Goal: Task Accomplishment & Management: Use online tool/utility

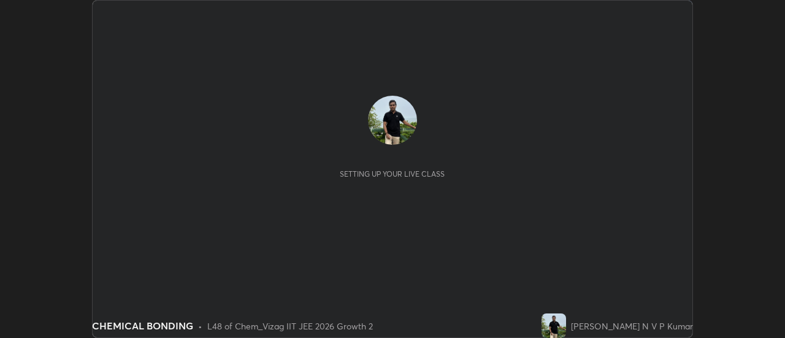
scroll to position [338, 784]
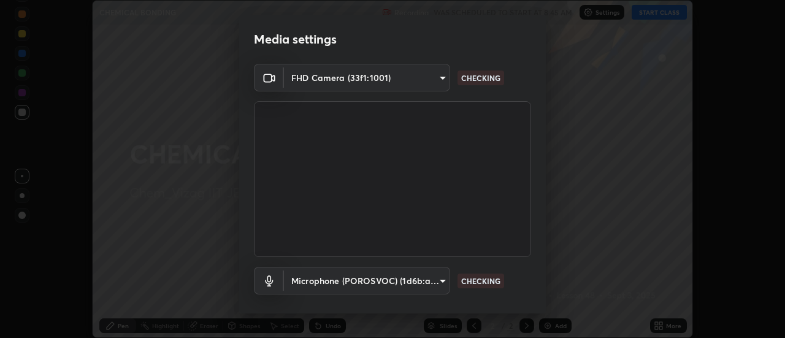
type input "c8d4d34ac1f352bb95d5f05a967dc34c6676a64432e358c7d9874fe1d0247c02"
type input "ce130775b7164724ad1ed5ad860966c1541d672b99243daa1c1c1b621aeed87d"
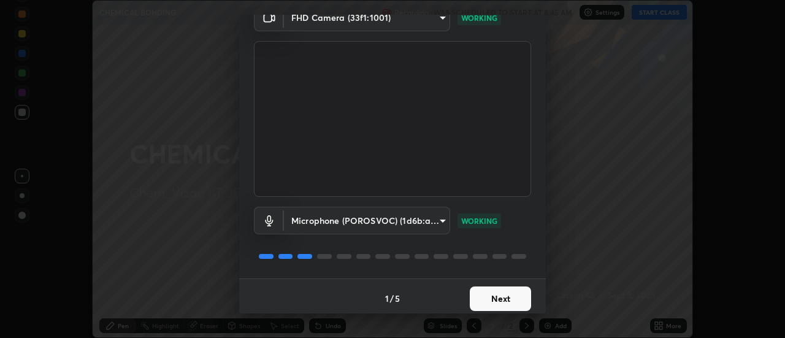
scroll to position [64, 0]
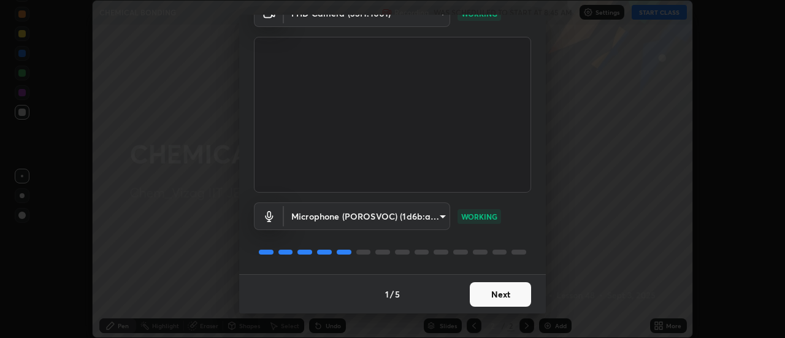
click at [511, 294] on button "Next" at bounding box center [500, 294] width 61 height 25
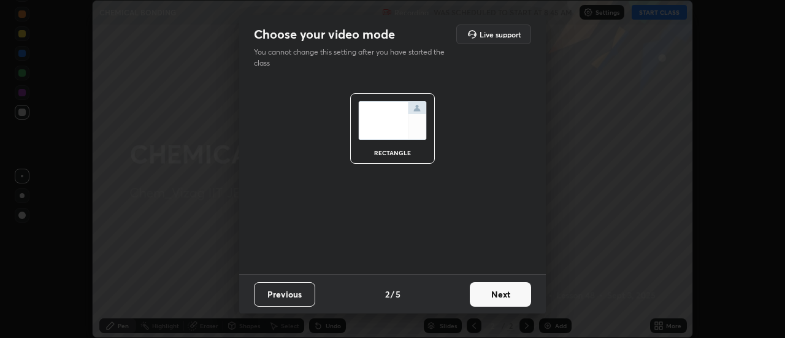
scroll to position [0, 0]
click at [511, 294] on button "Next" at bounding box center [500, 294] width 61 height 25
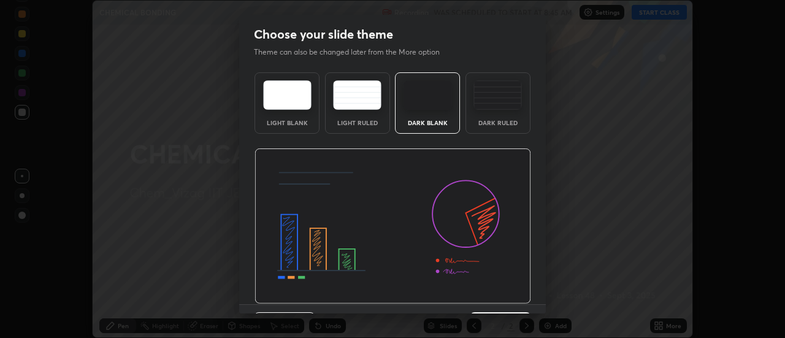
scroll to position [30, 0]
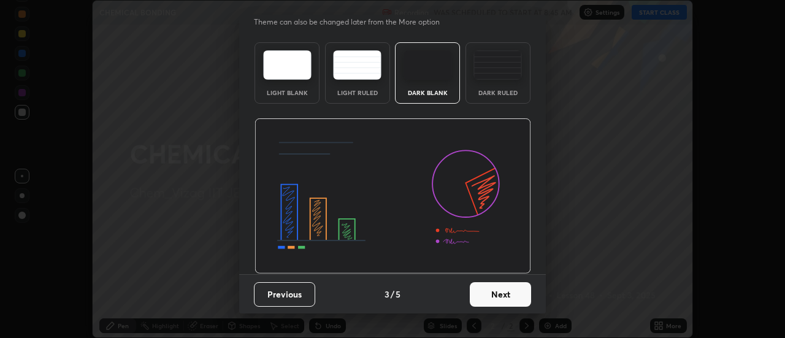
click at [507, 293] on button "Next" at bounding box center [500, 294] width 61 height 25
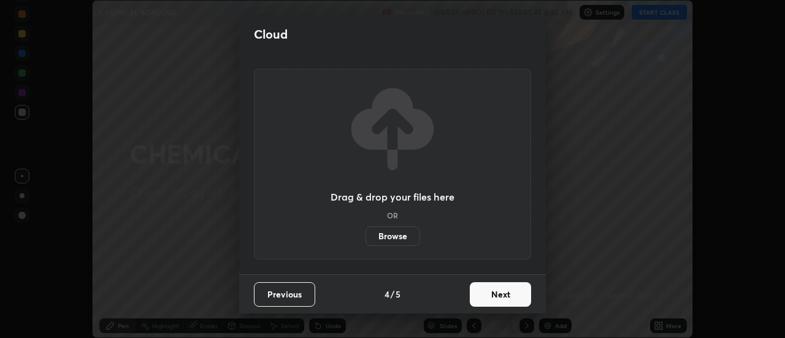
click at [513, 297] on button "Next" at bounding box center [500, 294] width 61 height 25
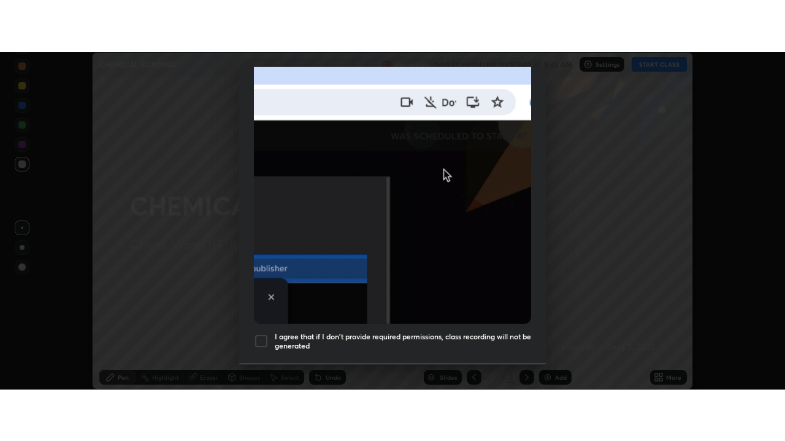
scroll to position [315, 0]
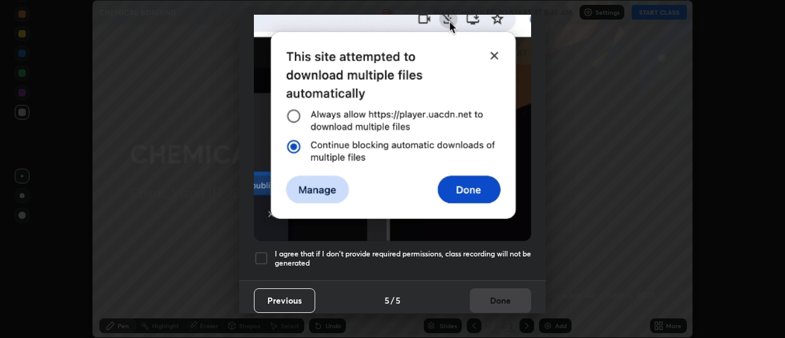
click at [501, 249] on h5 "I agree that if I don't provide required permissions, class recording will not …" at bounding box center [403, 258] width 256 height 19
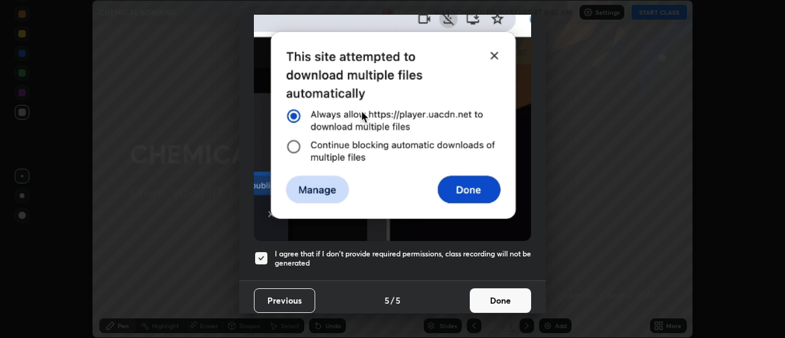
click at [506, 305] on button "Done" at bounding box center [500, 300] width 61 height 25
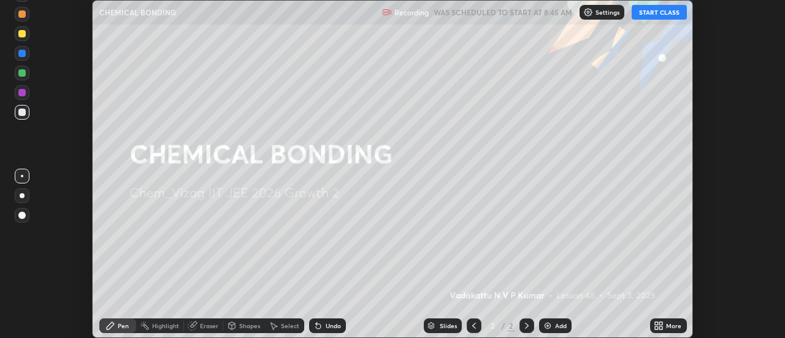
click at [666, 14] on button "START CLASS" at bounding box center [658, 12] width 55 height 15
click at [662, 326] on icon at bounding box center [659, 326] width 10 height 10
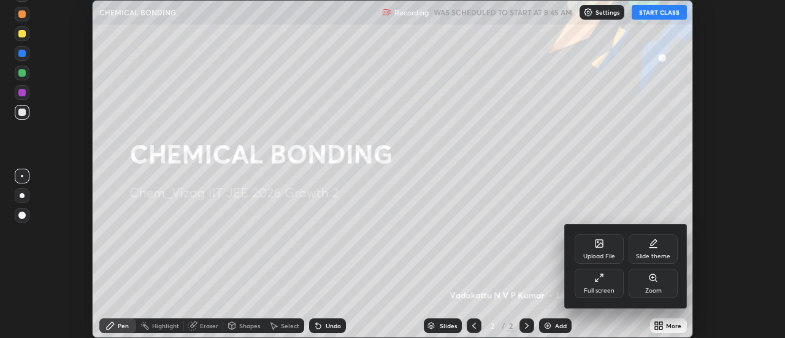
click at [610, 280] on div "Full screen" at bounding box center [598, 283] width 49 height 29
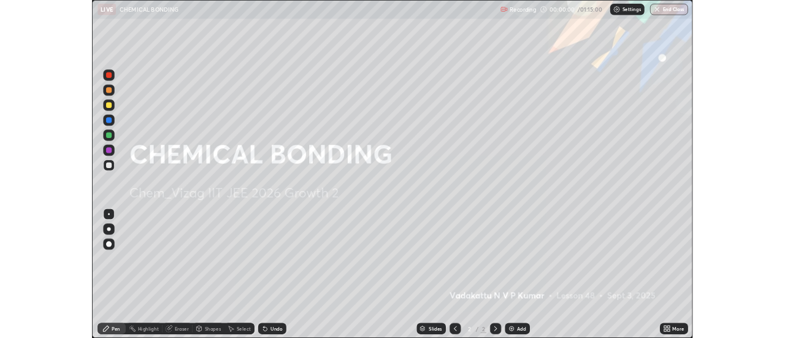
scroll to position [441, 785]
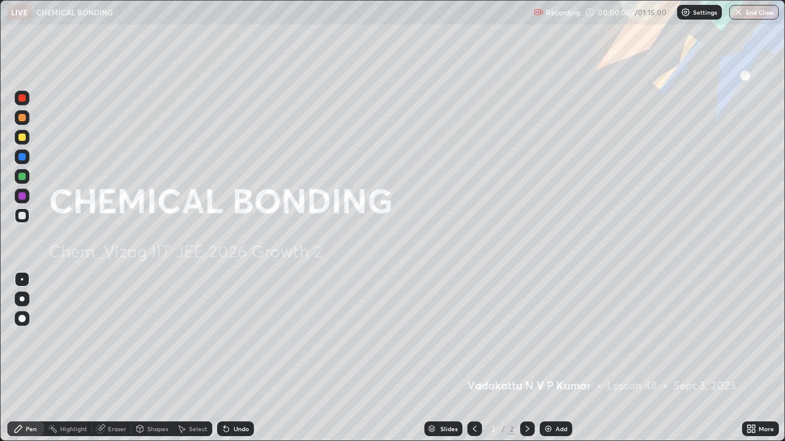
click at [549, 337] on img at bounding box center [548, 429] width 10 height 10
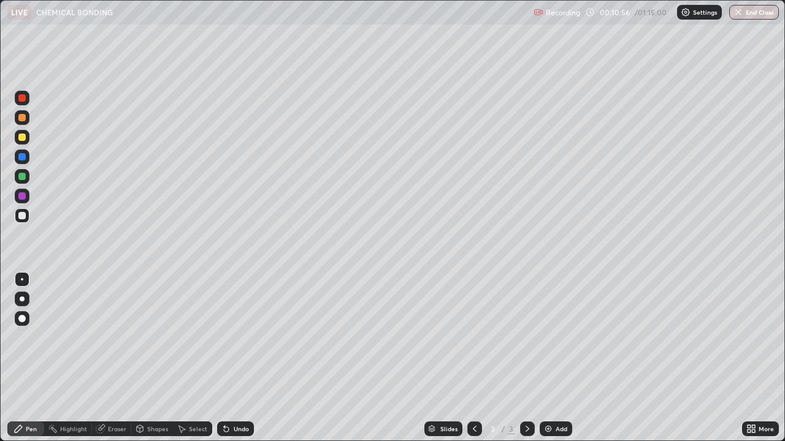
click at [330, 337] on div "Slides 3 / 3 Add" at bounding box center [498, 429] width 488 height 25
click at [351, 337] on div "Slides 3 / 3 Add" at bounding box center [498, 429] width 488 height 25
click at [356, 337] on div "Slides 3 / 3 Add" at bounding box center [498, 429] width 488 height 25
click at [352, 337] on div "Slides 3 / 3 Add" at bounding box center [498, 429] width 488 height 25
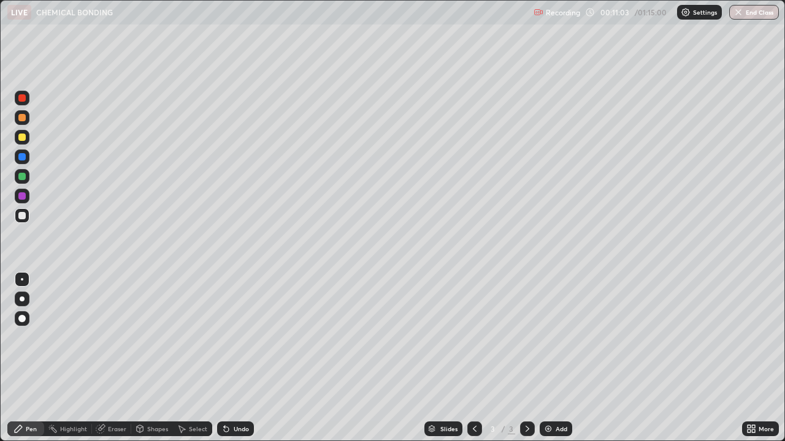
click at [351, 337] on div "Slides 3 / 3 Add" at bounding box center [498, 429] width 488 height 25
click at [356, 337] on div "Slides 3 / 3 Add" at bounding box center [498, 429] width 488 height 25
click at [202, 337] on div "Select" at bounding box center [192, 429] width 39 height 15
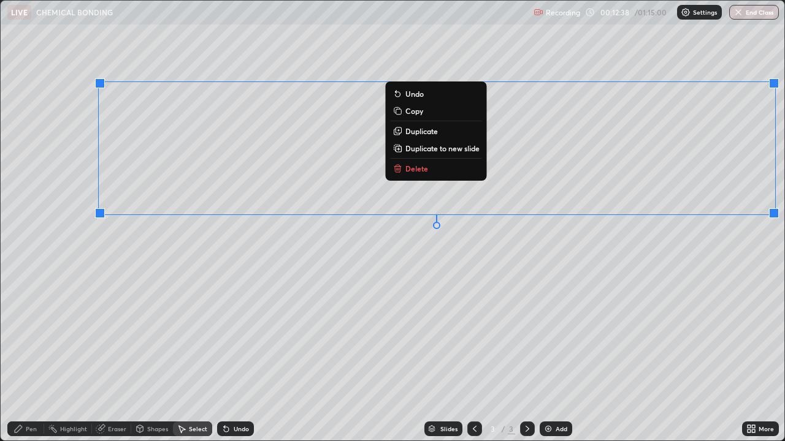
click at [419, 168] on p "Delete" at bounding box center [416, 169] width 23 height 10
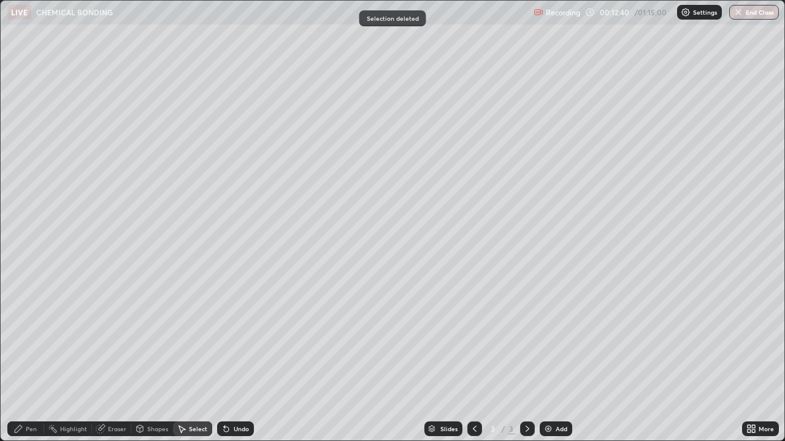
click at [30, 337] on div "Pen" at bounding box center [25, 429] width 37 height 15
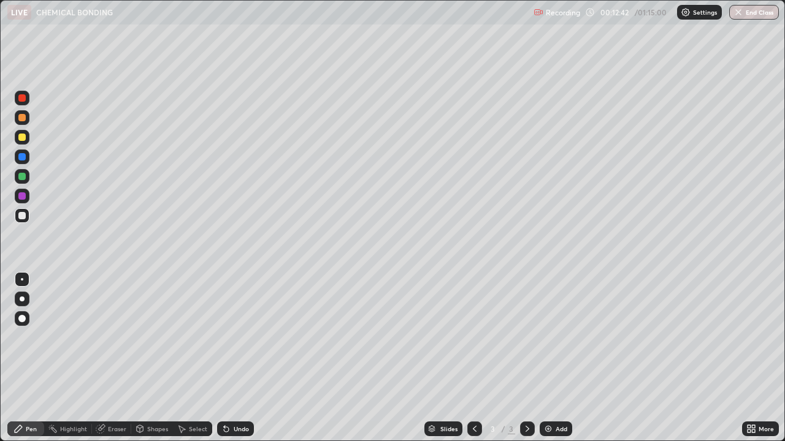
click at [25, 140] on div at bounding box center [22, 137] width 15 height 15
click at [200, 337] on div "Select" at bounding box center [198, 429] width 18 height 6
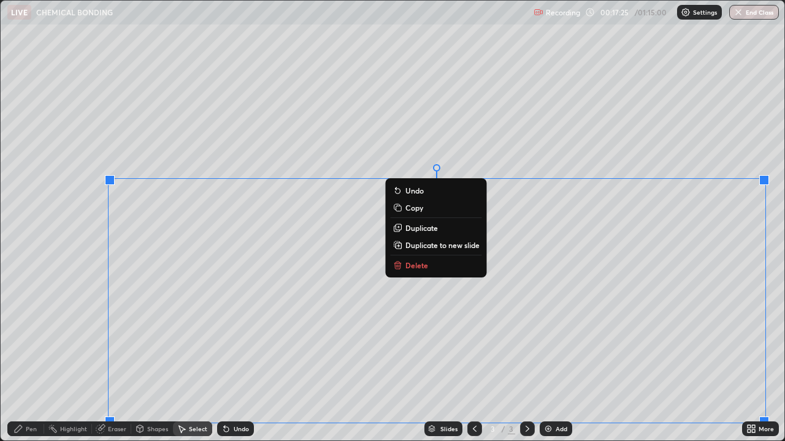
click at [411, 267] on p "Delete" at bounding box center [416, 266] width 23 height 10
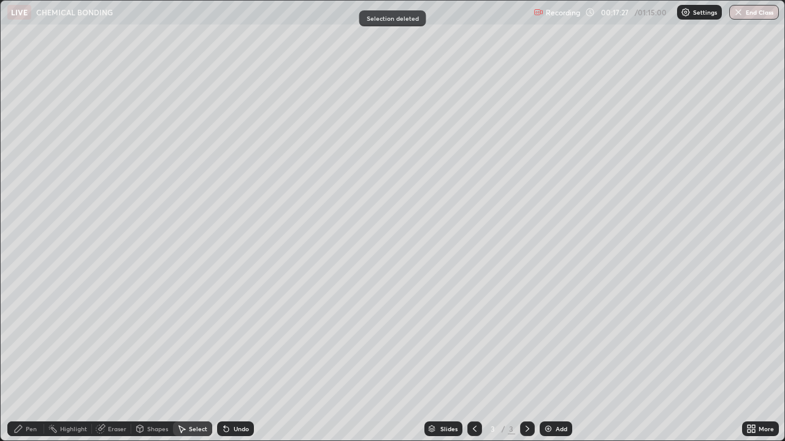
click at [32, 337] on div "Pen" at bounding box center [31, 429] width 11 height 6
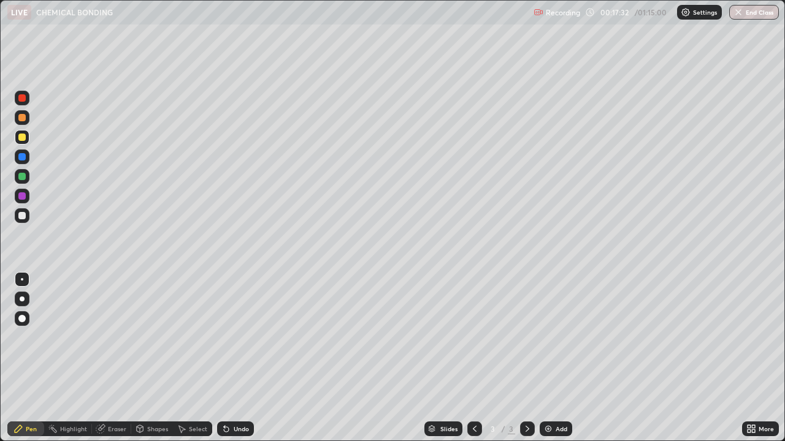
click at [23, 219] on div at bounding box center [21, 215] width 7 height 7
click at [122, 337] on div "Eraser" at bounding box center [117, 429] width 18 height 6
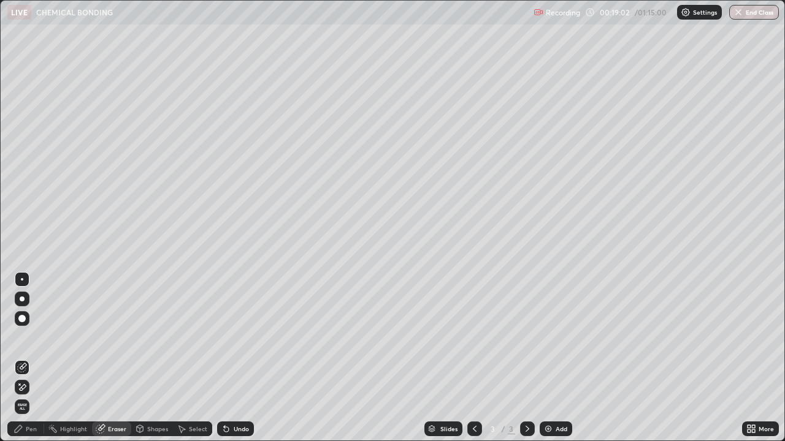
click at [36, 337] on div "Pen" at bounding box center [31, 429] width 11 height 6
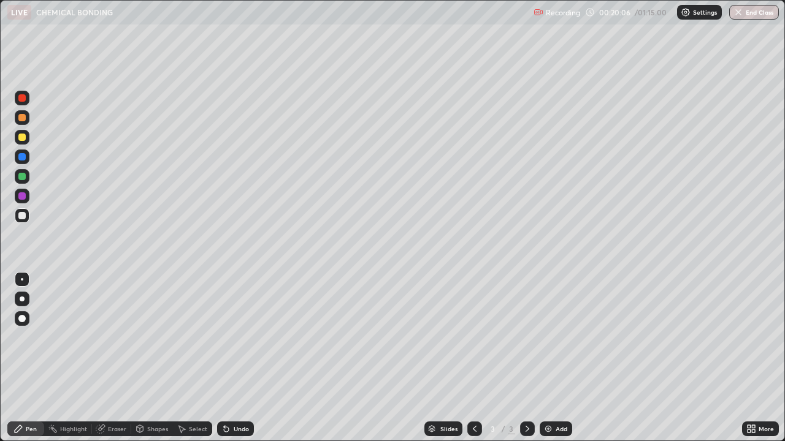
click at [121, 337] on div "Eraser" at bounding box center [117, 429] width 18 height 6
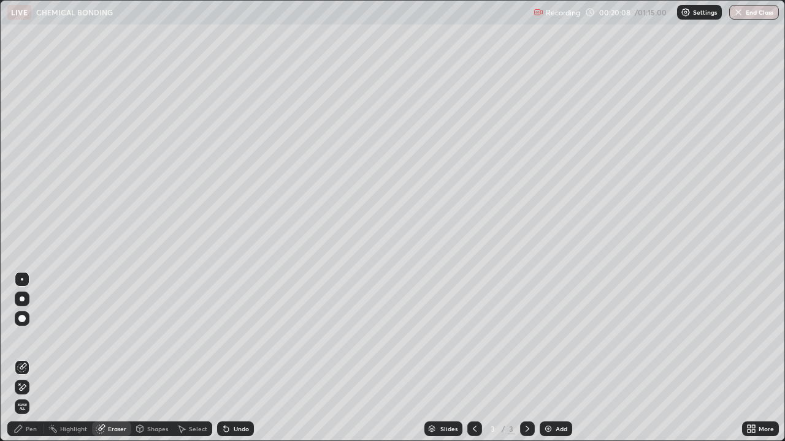
click at [39, 337] on div "Pen" at bounding box center [25, 429] width 37 height 15
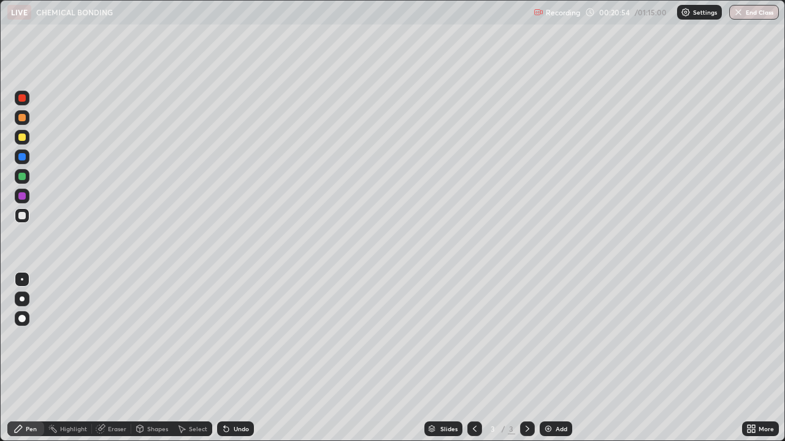
click at [299, 337] on div "Slides 3 / 3 Add" at bounding box center [498, 429] width 488 height 25
click at [305, 337] on div "Slides 3 / 3 Add" at bounding box center [498, 429] width 488 height 25
click at [310, 337] on div "Slides 3 / 3 Add" at bounding box center [498, 429] width 488 height 25
click at [115, 337] on div "Eraser" at bounding box center [117, 429] width 18 height 6
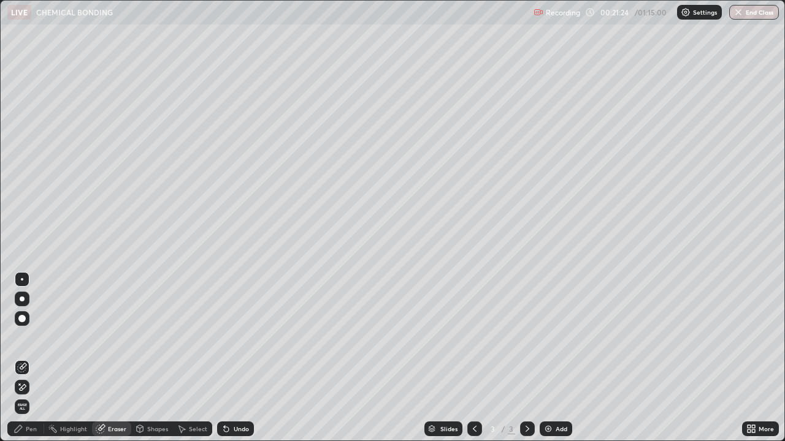
click at [35, 337] on div "Pen" at bounding box center [31, 429] width 11 height 6
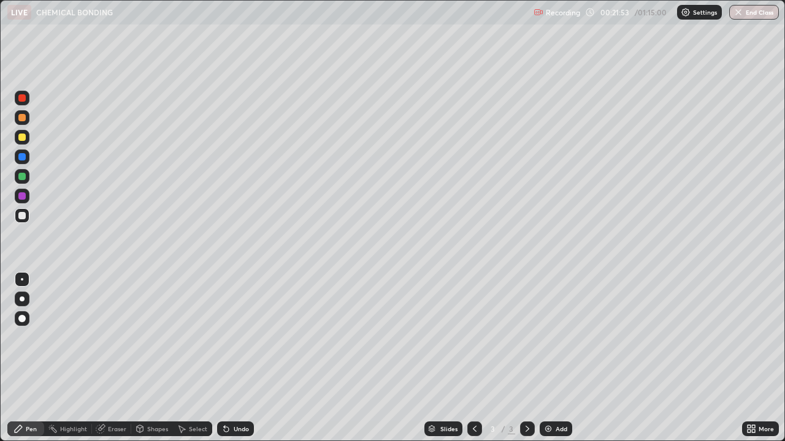
click at [120, 337] on div "Eraser" at bounding box center [117, 429] width 18 height 6
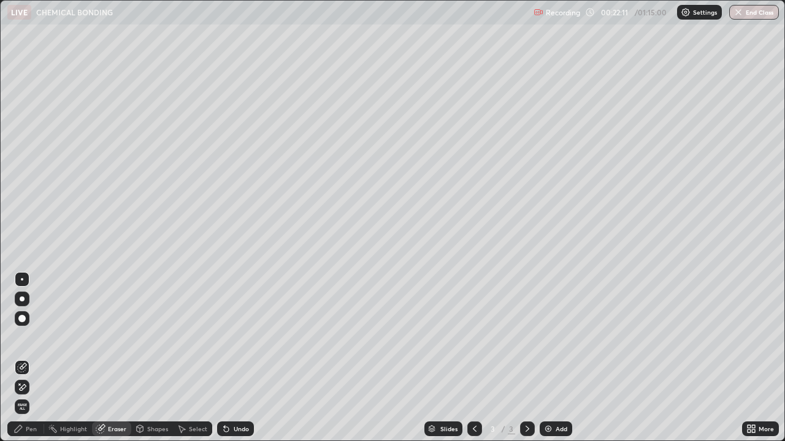
click at [39, 337] on div "Pen" at bounding box center [25, 429] width 37 height 15
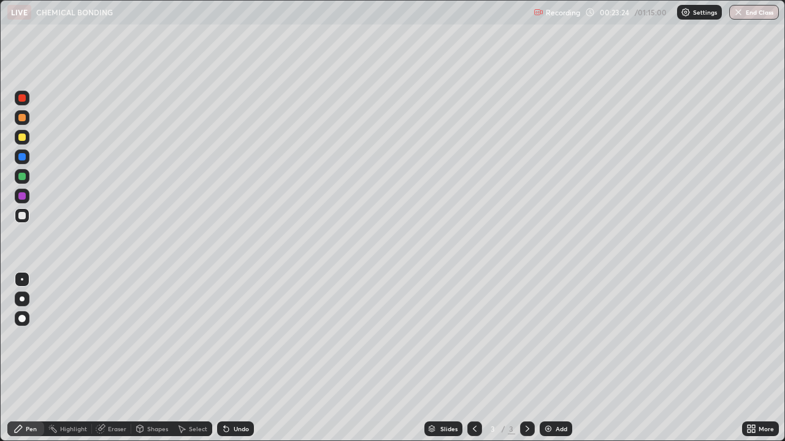
click at [201, 337] on div "Select" at bounding box center [198, 429] width 18 height 6
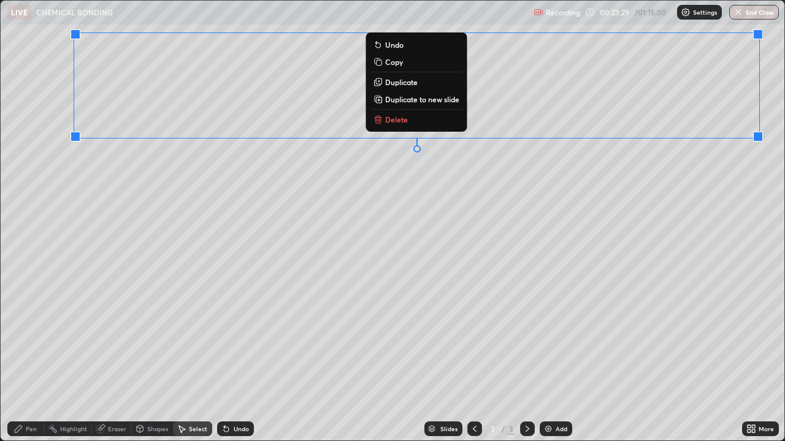
click at [399, 123] on p "Delete" at bounding box center [396, 120] width 23 height 10
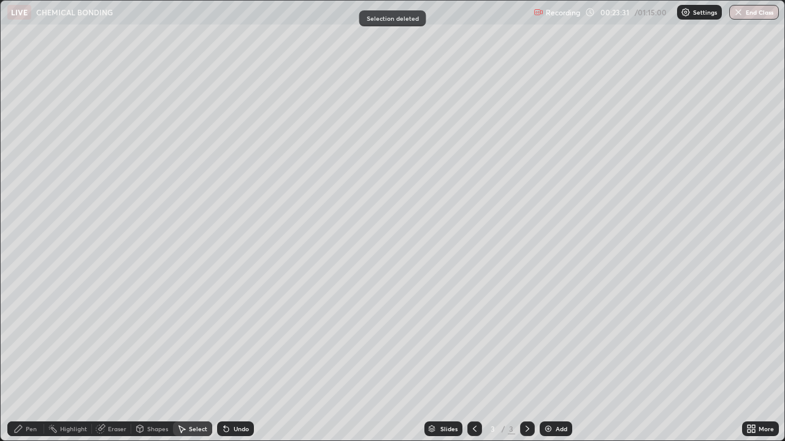
click at [34, 337] on div "Pen" at bounding box center [31, 429] width 11 height 6
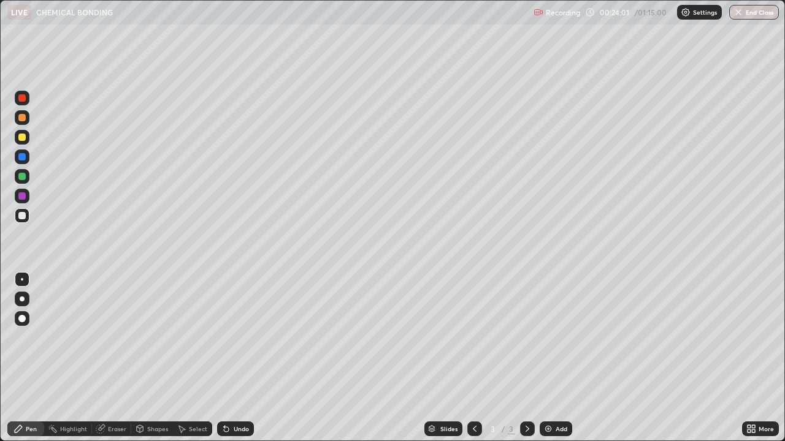
click at [125, 337] on div "Eraser" at bounding box center [117, 429] width 18 height 6
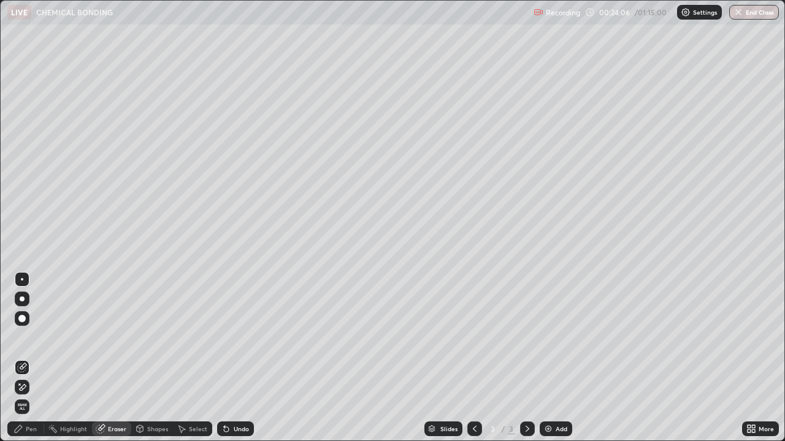
click at [39, 337] on div "Pen" at bounding box center [25, 429] width 37 height 15
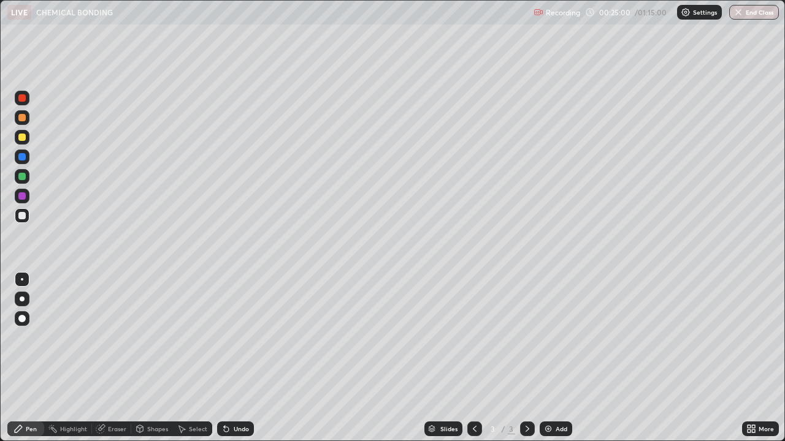
click at [121, 337] on div "Eraser" at bounding box center [117, 429] width 18 height 6
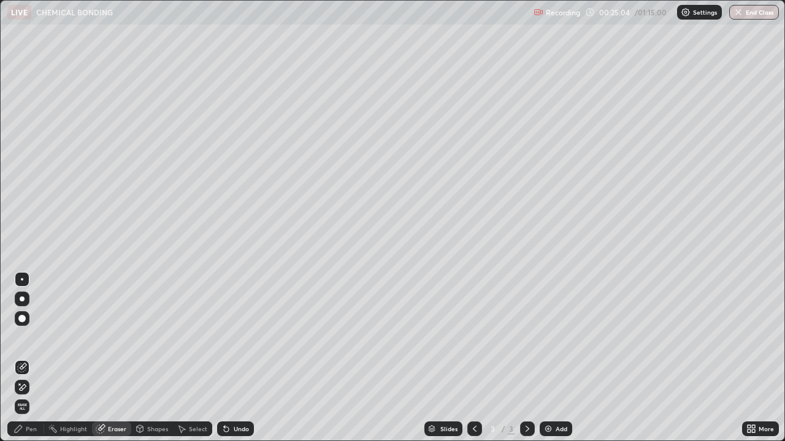
click at [36, 337] on div "Pen" at bounding box center [31, 429] width 11 height 6
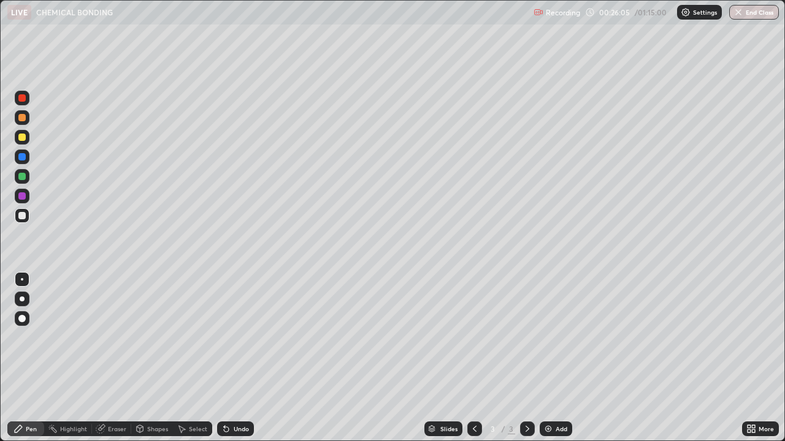
click at [118, 337] on div "Eraser" at bounding box center [117, 429] width 18 height 6
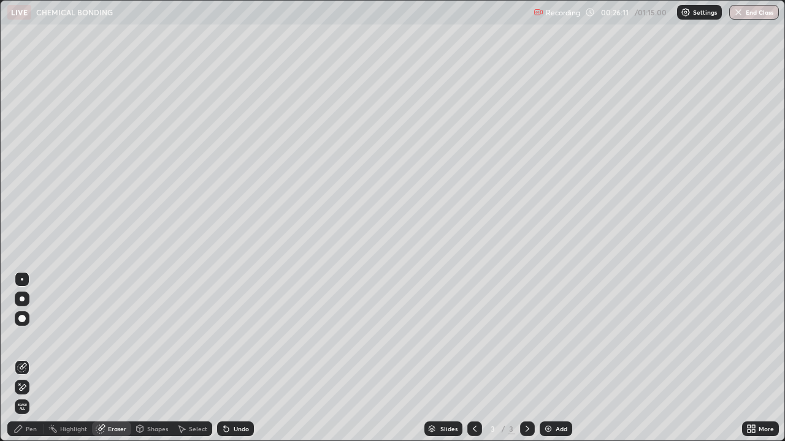
click at [26, 318] on div at bounding box center [22, 318] width 15 height 15
click at [30, 337] on div "Pen" at bounding box center [31, 429] width 11 height 6
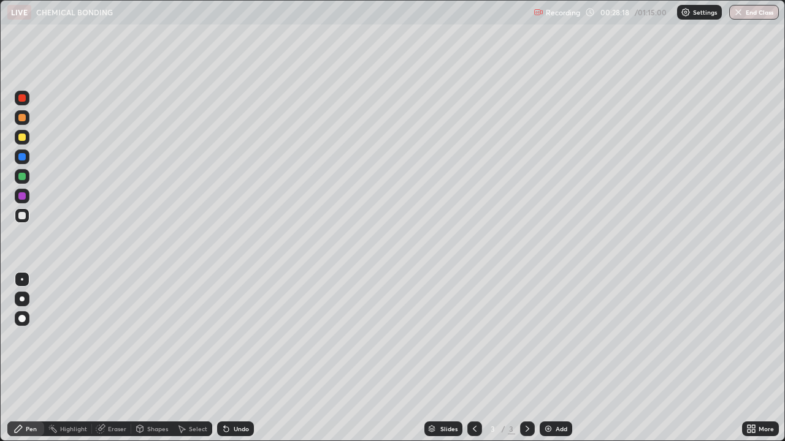
click at [196, 337] on div "Select" at bounding box center [198, 429] width 18 height 6
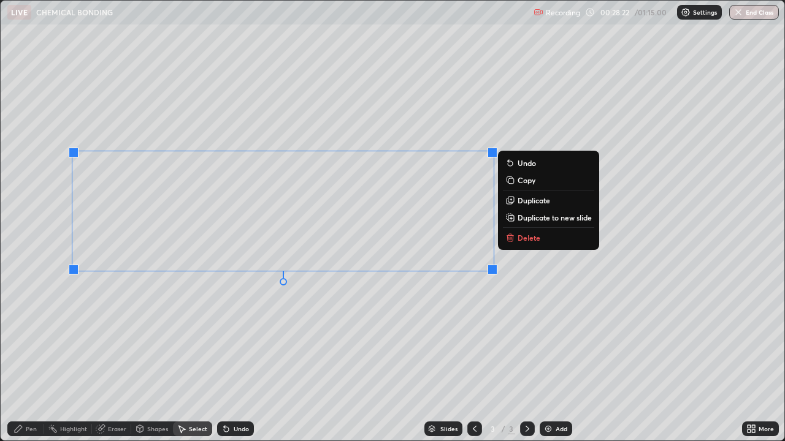
click at [509, 240] on icon at bounding box center [510, 238] width 6 height 6
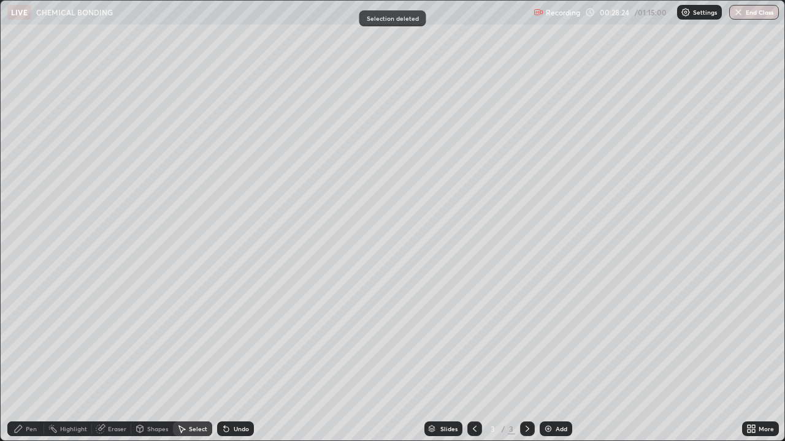
click at [31, 337] on div "Pen" at bounding box center [31, 429] width 11 height 6
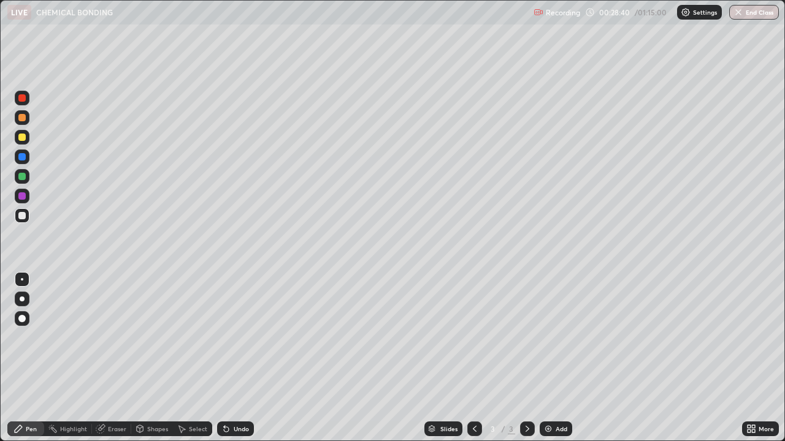
click at [115, 337] on div "Eraser" at bounding box center [117, 429] width 18 height 6
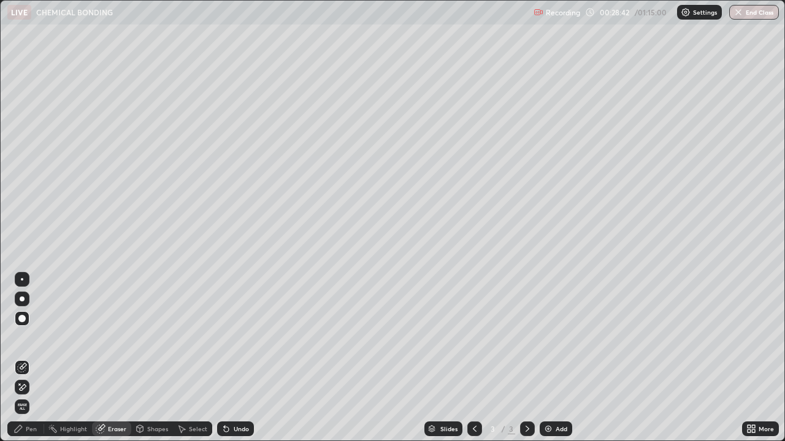
click at [37, 337] on div "Pen" at bounding box center [25, 429] width 37 height 15
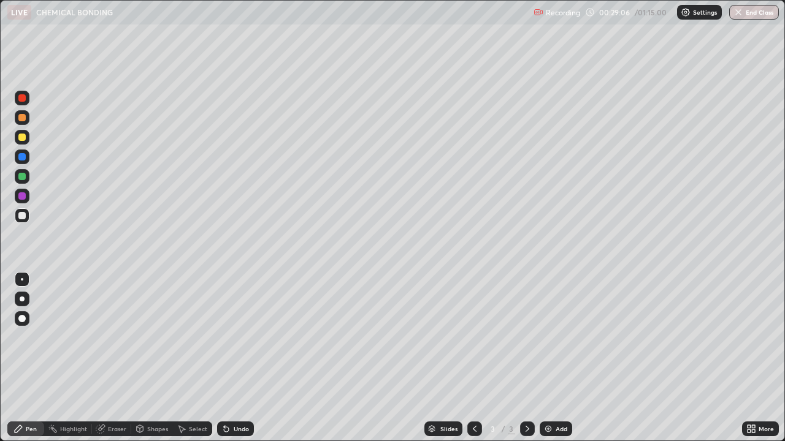
click at [194, 337] on div "Select" at bounding box center [198, 429] width 18 height 6
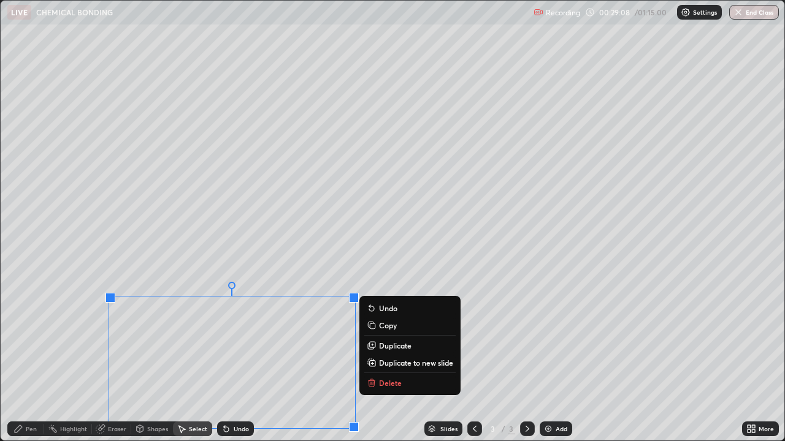
click at [371, 337] on icon at bounding box center [371, 380] width 4 height 2
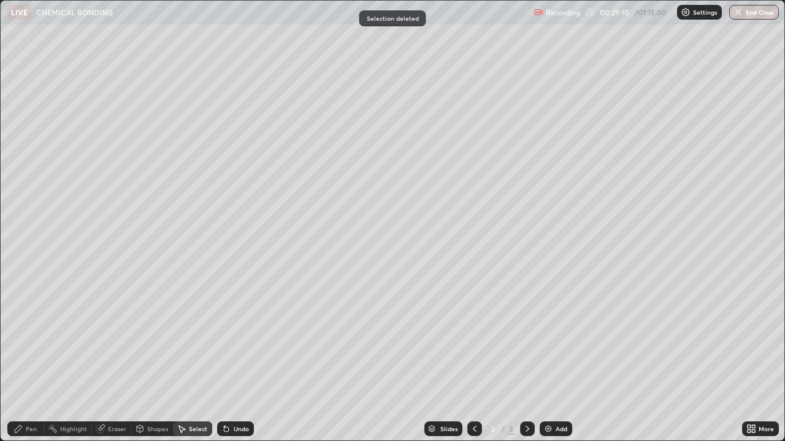
click at [32, 337] on div "Pen" at bounding box center [31, 429] width 11 height 6
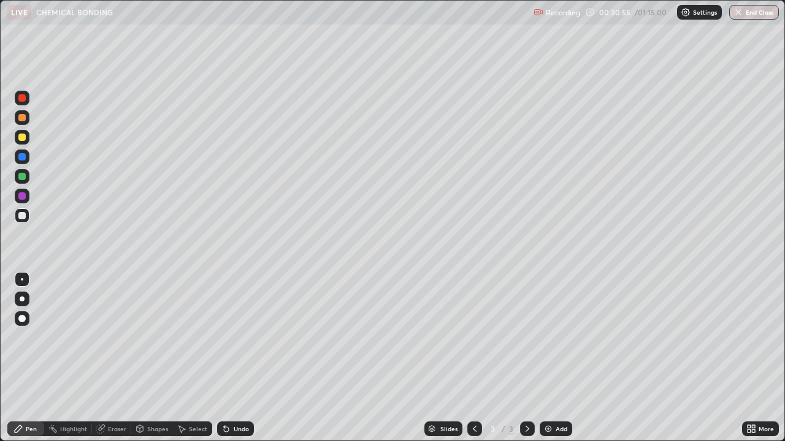
click at [205, 337] on div "Select" at bounding box center [198, 429] width 18 height 6
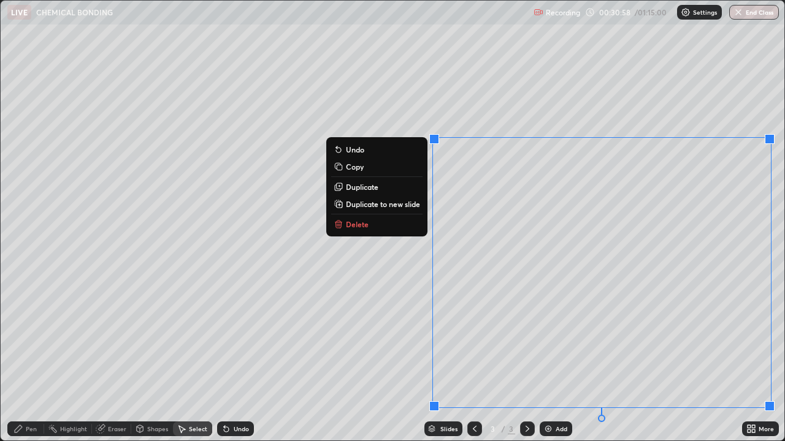
click at [367, 221] on button "Delete" at bounding box center [376, 224] width 91 height 15
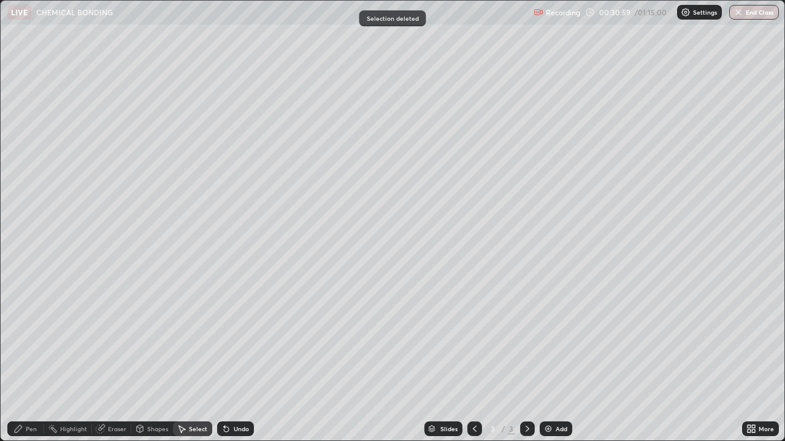
click at [121, 337] on div "Eraser" at bounding box center [117, 429] width 18 height 6
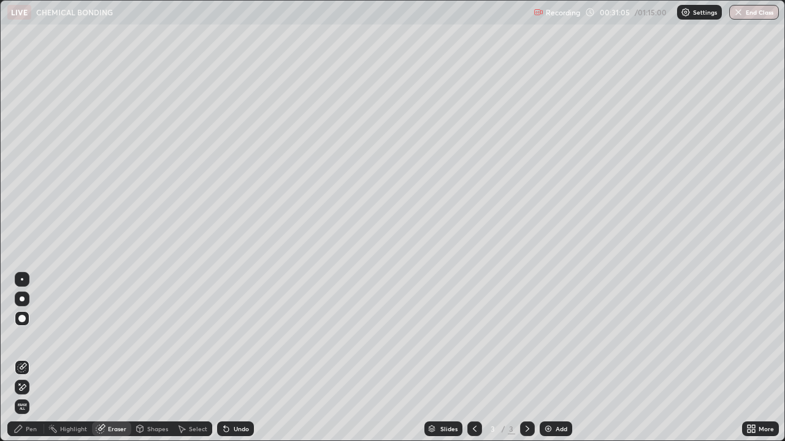
click at [37, 337] on div "Pen" at bounding box center [25, 429] width 37 height 15
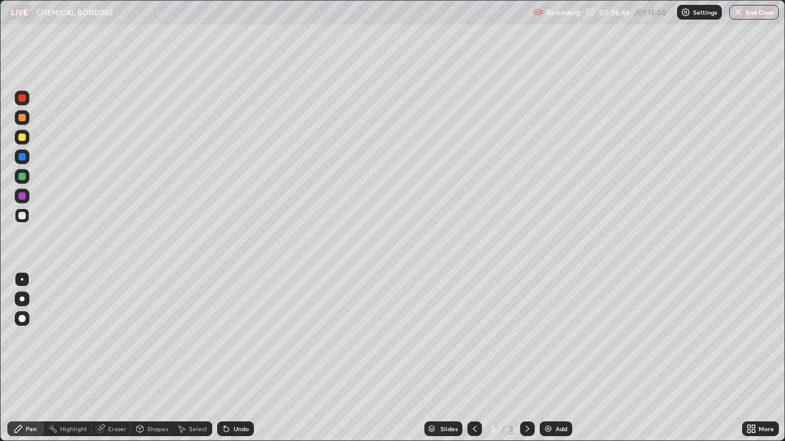
click at [202, 337] on div "Select" at bounding box center [198, 429] width 18 height 6
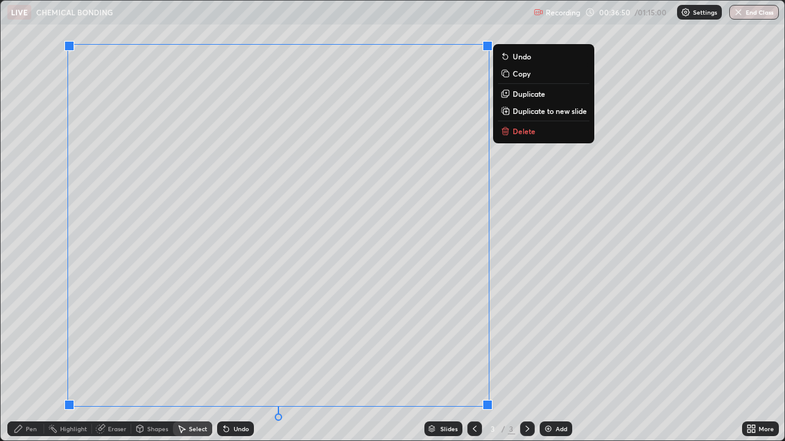
click at [505, 128] on icon at bounding box center [505, 129] width 4 height 2
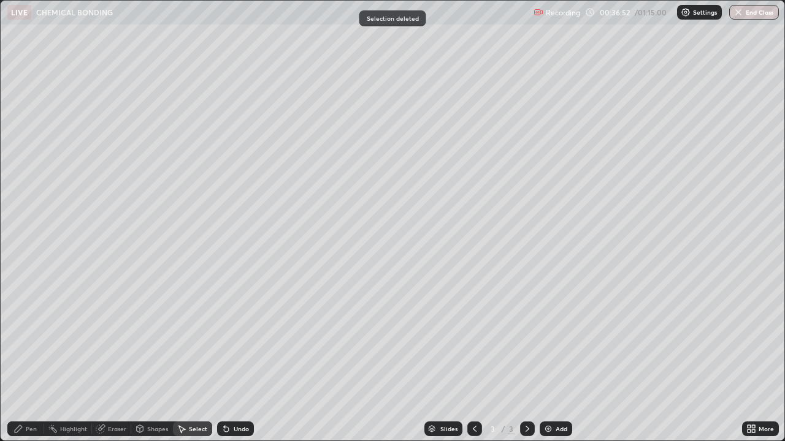
click at [123, 337] on div "Eraser" at bounding box center [117, 429] width 18 height 6
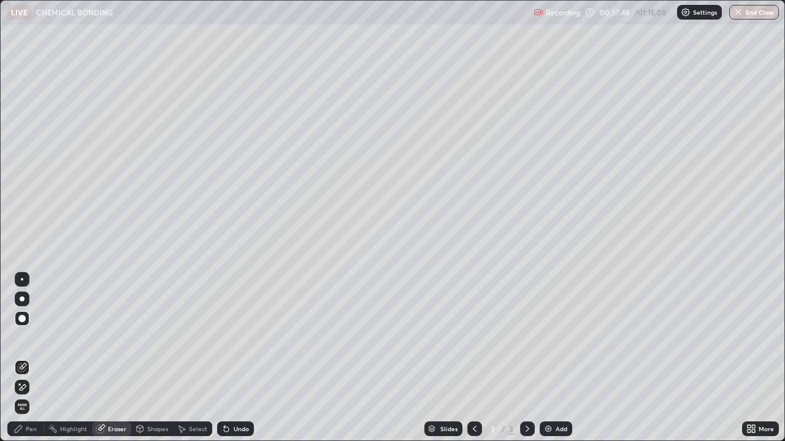
click at [31, 337] on div "Pen" at bounding box center [31, 429] width 11 height 6
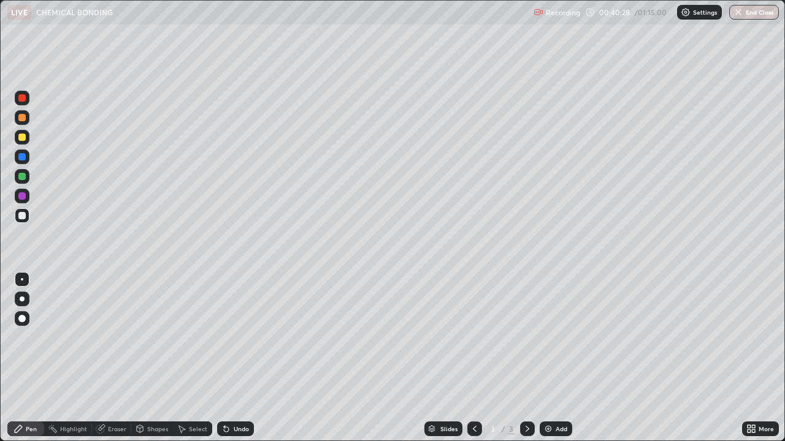
click at [197, 337] on div "Select" at bounding box center [198, 429] width 18 height 6
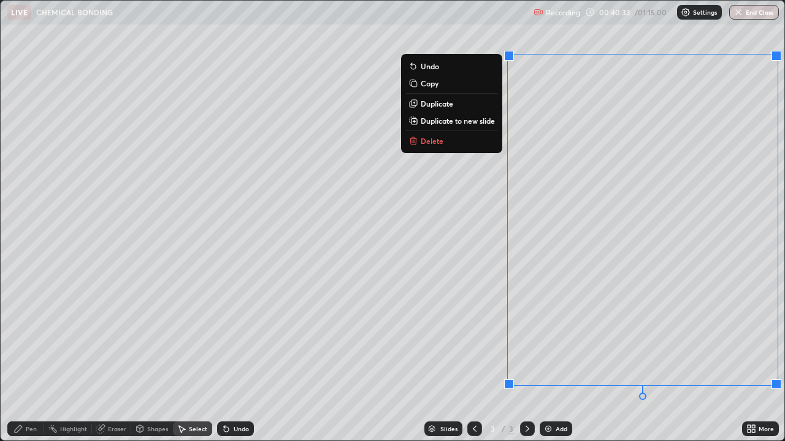
click at [442, 144] on button "Delete" at bounding box center [451, 141] width 91 height 15
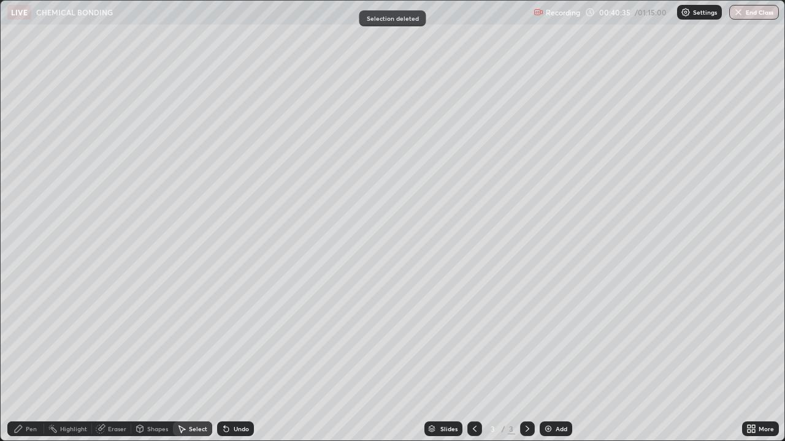
click at [33, 337] on div "Pen" at bounding box center [31, 429] width 11 height 6
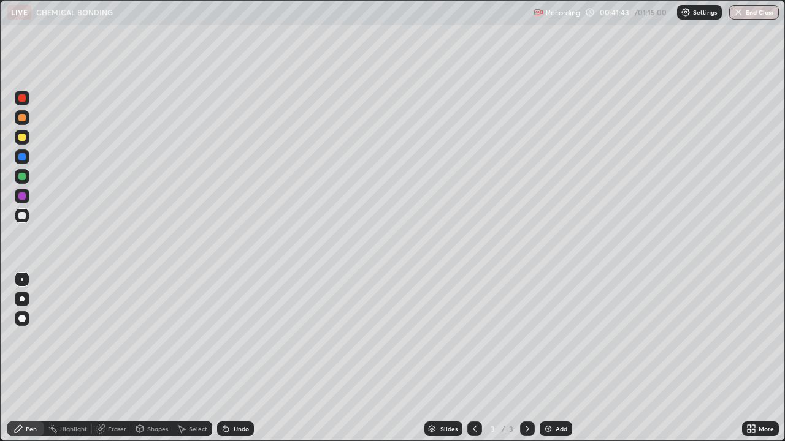
click at [121, 337] on div "Eraser" at bounding box center [117, 429] width 18 height 6
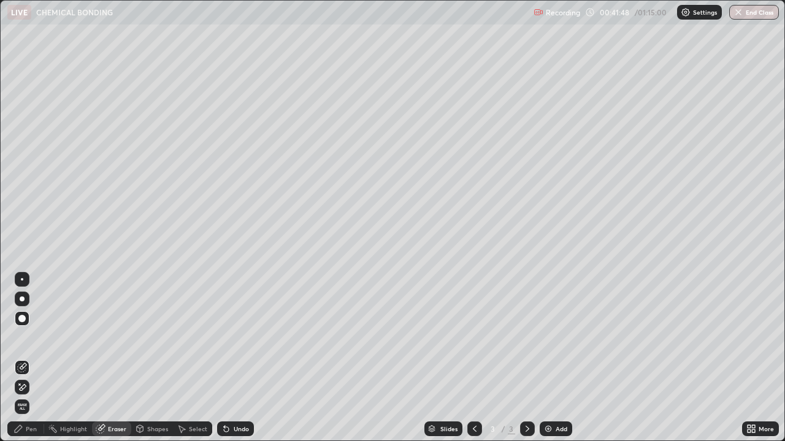
click at [34, 337] on div "Pen" at bounding box center [31, 429] width 11 height 6
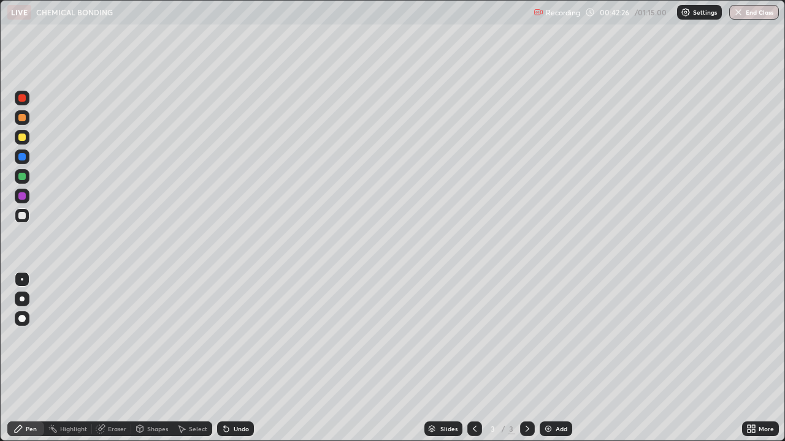
click at [28, 139] on div at bounding box center [22, 137] width 15 height 15
click at [547, 337] on img at bounding box center [548, 429] width 10 height 10
click at [235, 337] on div "Undo" at bounding box center [235, 429] width 37 height 15
click at [121, 337] on div "Eraser" at bounding box center [117, 429] width 18 height 6
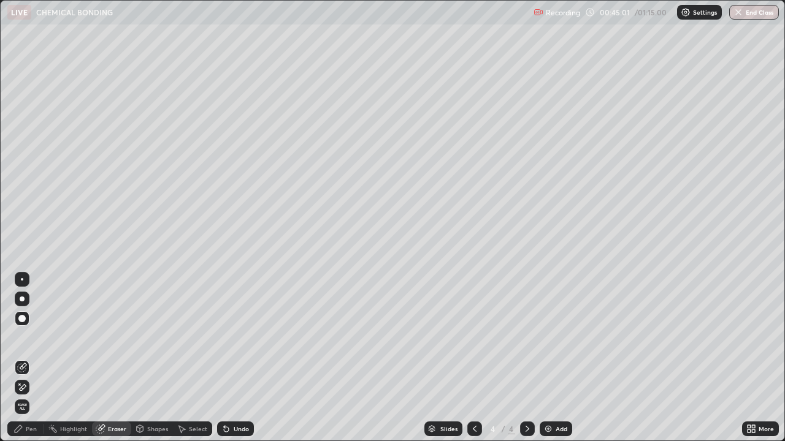
click at [37, 337] on div "Pen" at bounding box center [25, 429] width 37 height 15
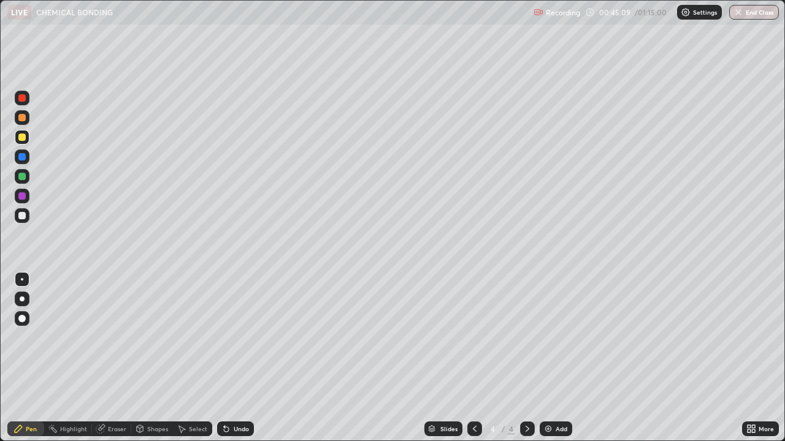
click at [27, 216] on div at bounding box center [22, 215] width 15 height 15
click at [21, 139] on div at bounding box center [21, 137] width 7 height 7
click at [23, 216] on div at bounding box center [21, 215] width 7 height 7
click at [549, 337] on img at bounding box center [548, 429] width 10 height 10
click at [120, 337] on div "Eraser" at bounding box center [111, 429] width 39 height 15
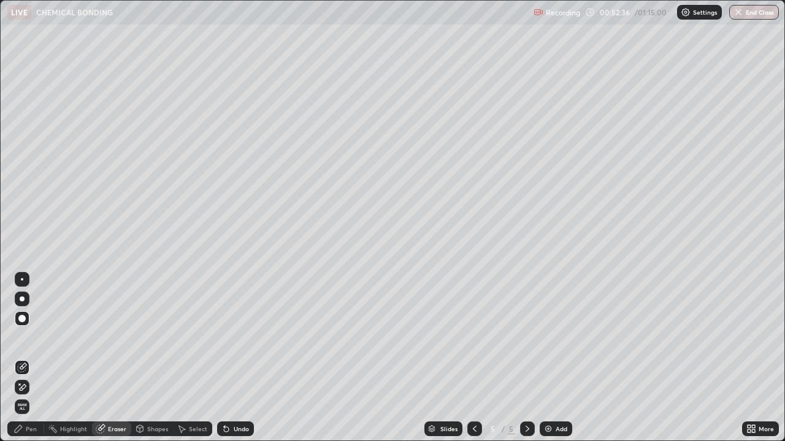
click at [34, 337] on div "Pen" at bounding box center [31, 429] width 11 height 6
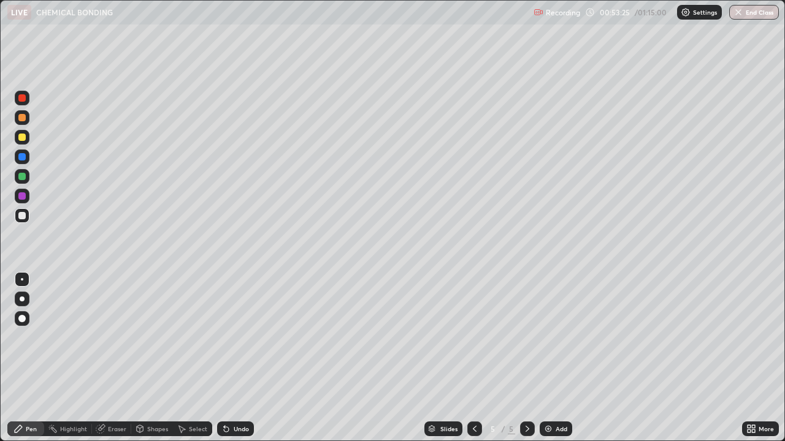
click at [126, 337] on div "Eraser" at bounding box center [111, 429] width 39 height 15
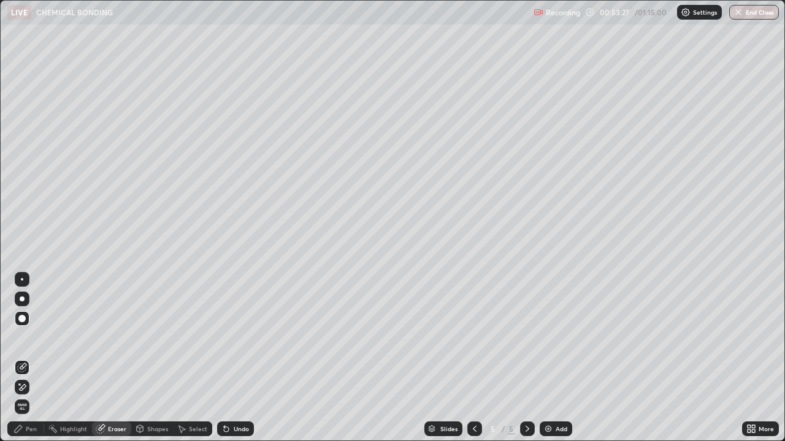
click at [38, 337] on div "Pen" at bounding box center [25, 429] width 37 height 15
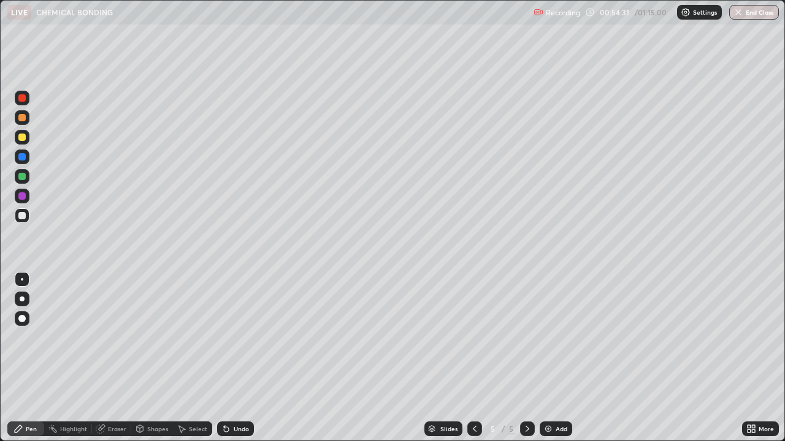
click at [121, 337] on div "Eraser" at bounding box center [117, 429] width 18 height 6
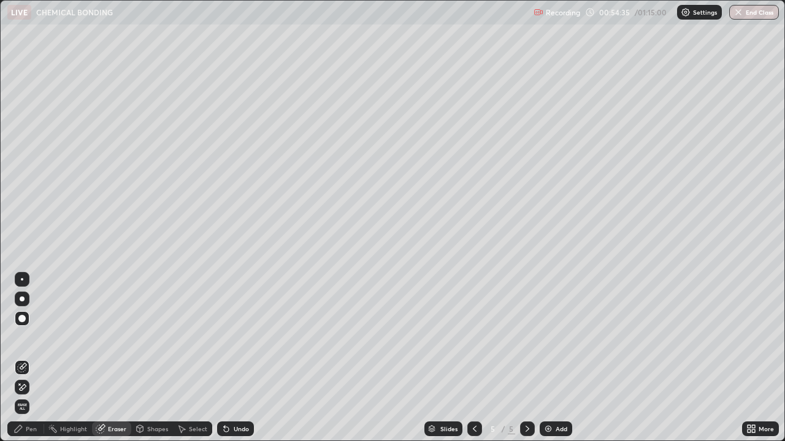
click at [35, 337] on div "Pen" at bounding box center [31, 429] width 11 height 6
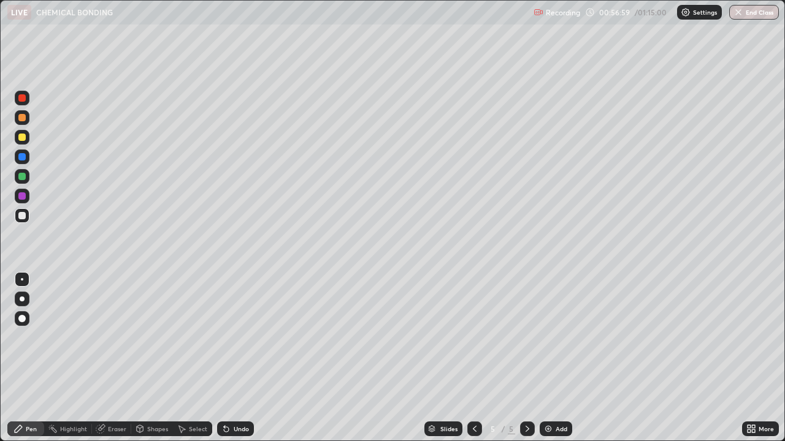
click at [552, 337] on div "Add" at bounding box center [556, 429] width 32 height 15
click at [117, 337] on div "Eraser" at bounding box center [117, 429] width 18 height 6
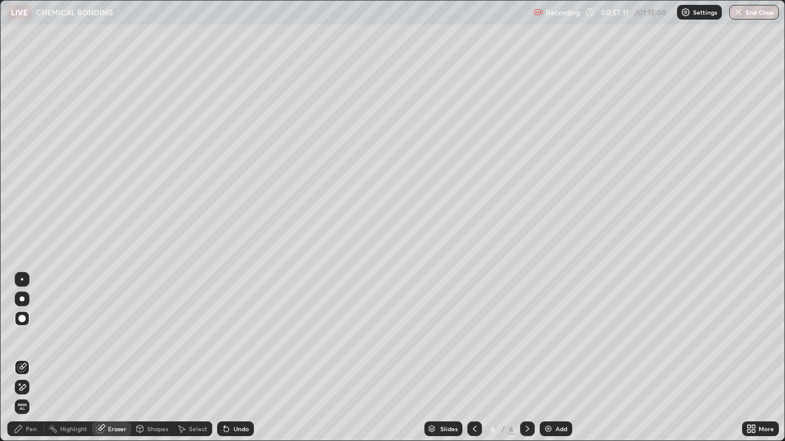
click at [35, 337] on div "Pen" at bounding box center [31, 429] width 11 height 6
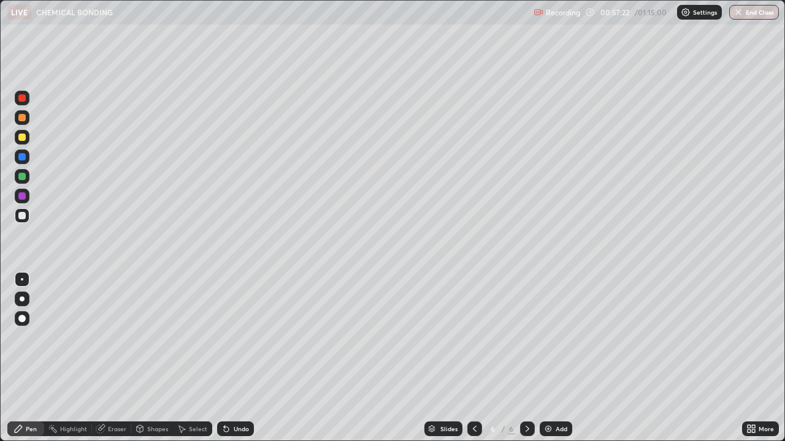
click at [118, 337] on div "Eraser" at bounding box center [117, 429] width 18 height 6
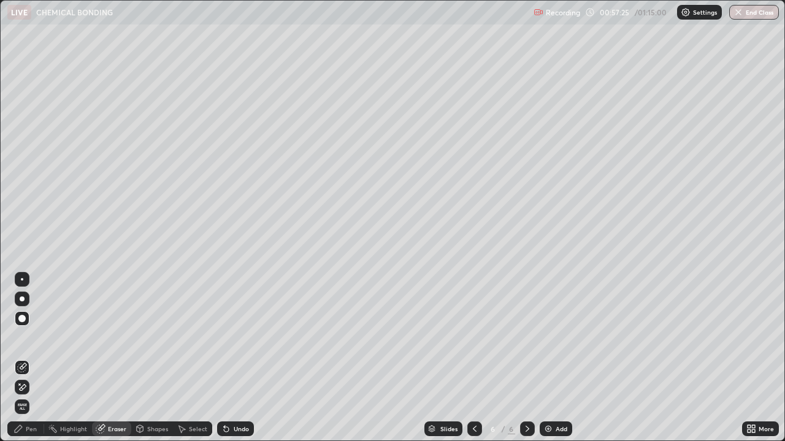
click at [32, 337] on div "Pen" at bounding box center [31, 429] width 11 height 6
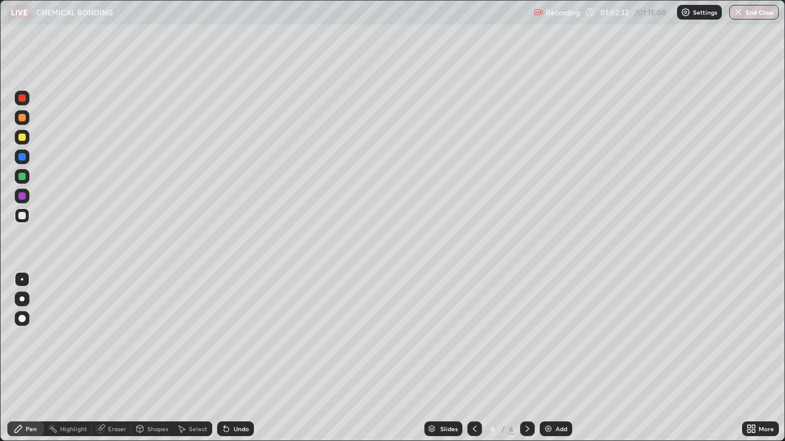
click at [196, 337] on div "Select" at bounding box center [198, 429] width 18 height 6
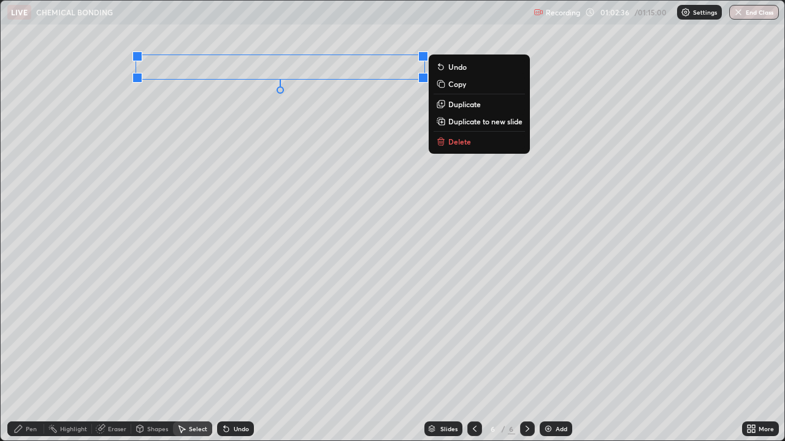
click at [451, 145] on p "Delete" at bounding box center [459, 142] width 23 height 10
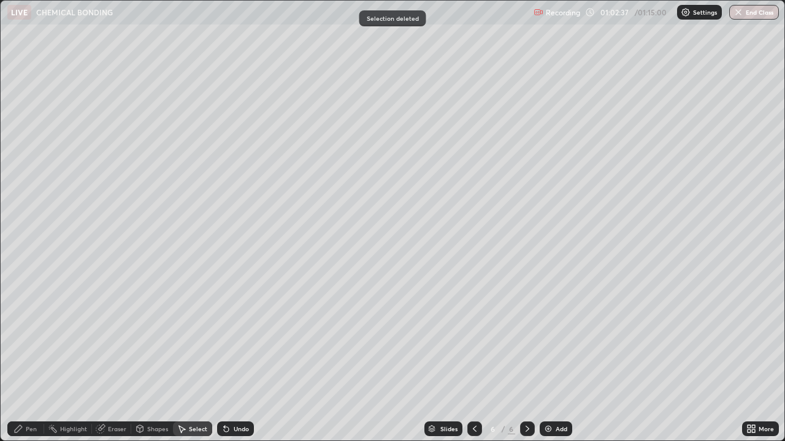
click at [28, 337] on div "Pen" at bounding box center [31, 429] width 11 height 6
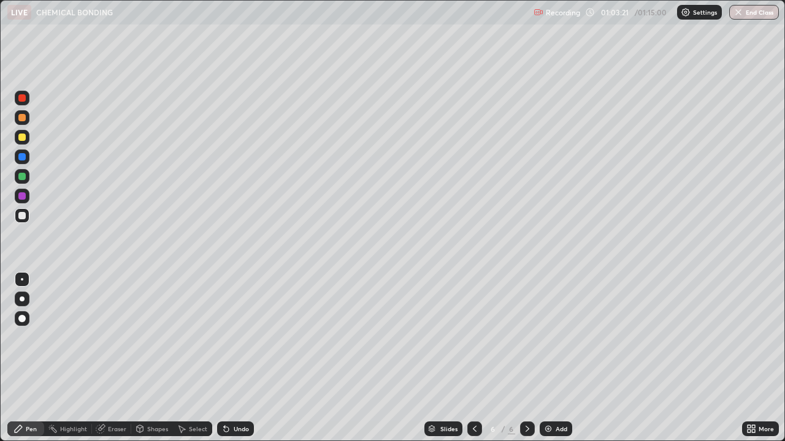
click at [120, 337] on div "Eraser" at bounding box center [117, 429] width 18 height 6
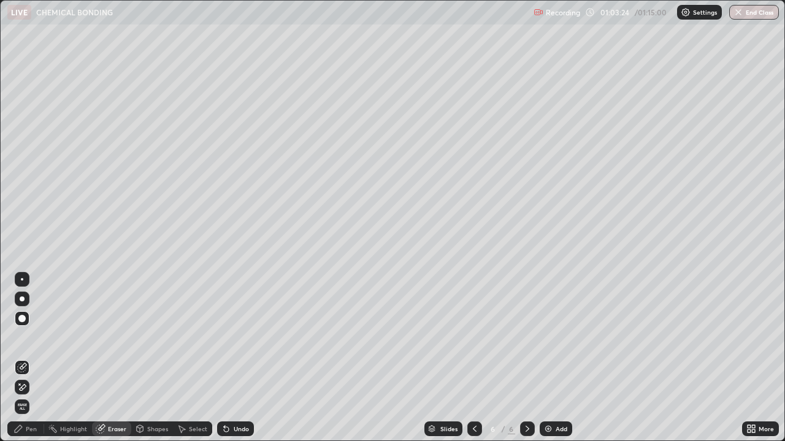
click at [38, 337] on div "Pen" at bounding box center [25, 429] width 37 height 15
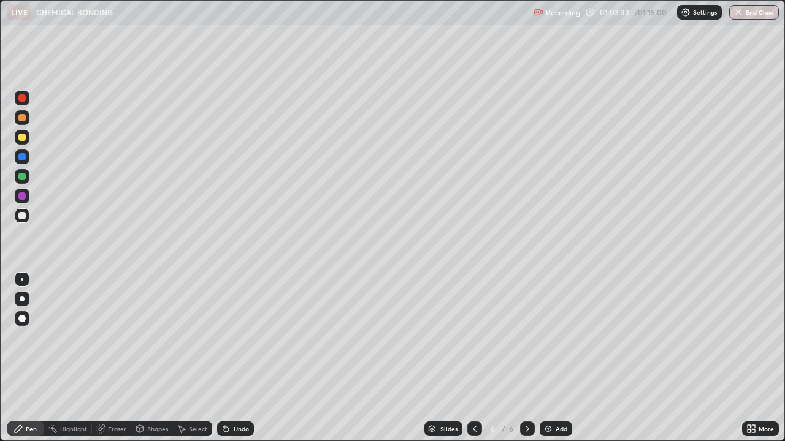
click at [23, 137] on div at bounding box center [21, 137] width 7 height 7
click at [197, 337] on div "Select" at bounding box center [198, 429] width 18 height 6
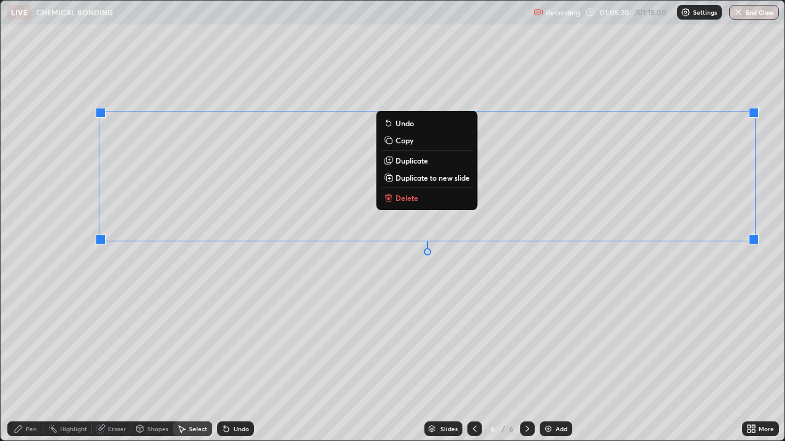
click at [414, 197] on p "Delete" at bounding box center [406, 198] width 23 height 10
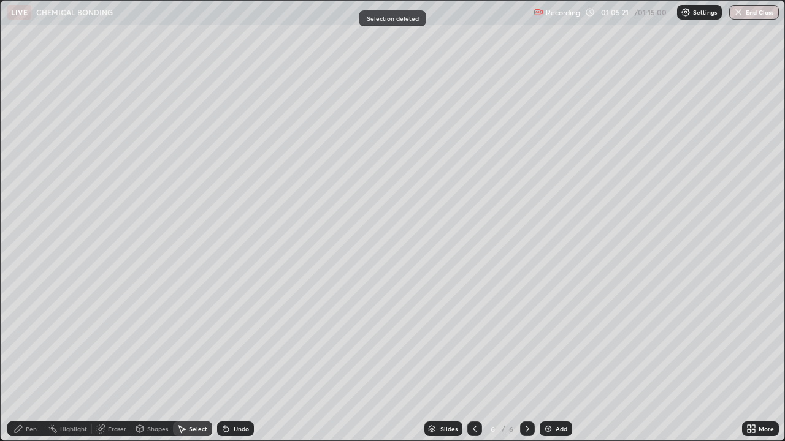
click at [115, 337] on div "Eraser" at bounding box center [117, 429] width 18 height 6
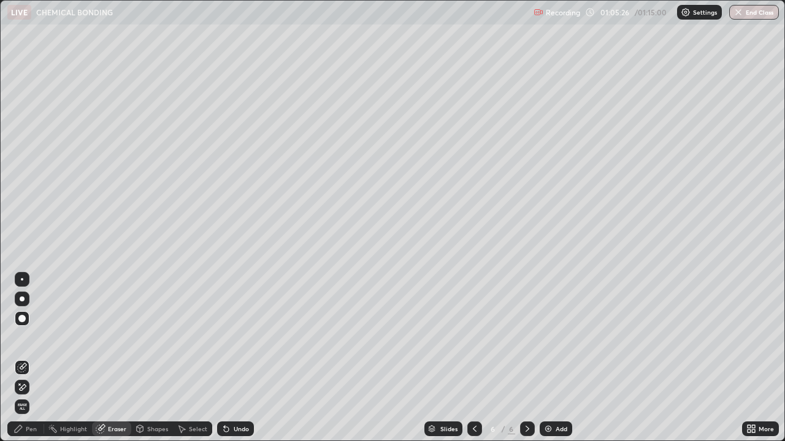
click at [37, 337] on div "Pen" at bounding box center [25, 429] width 37 height 15
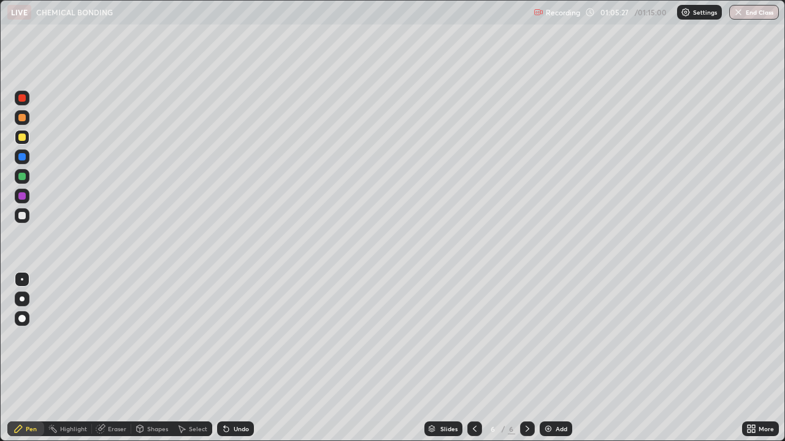
click at [23, 135] on div at bounding box center [21, 137] width 7 height 7
click at [121, 337] on div "Eraser" at bounding box center [117, 429] width 18 height 6
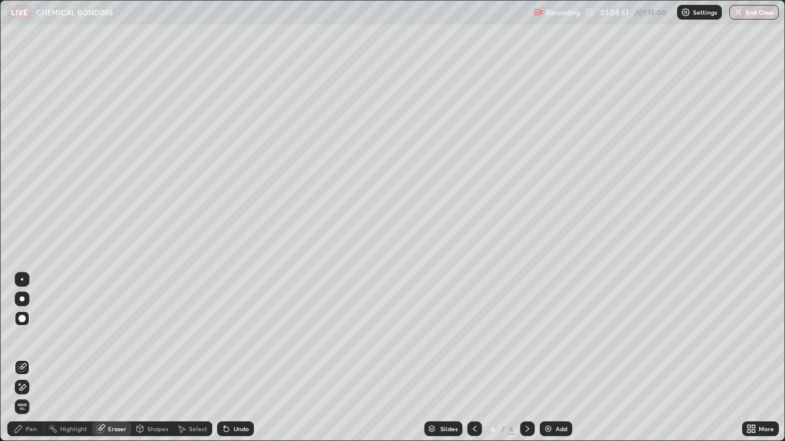
click at [32, 337] on div "Pen" at bounding box center [31, 429] width 11 height 6
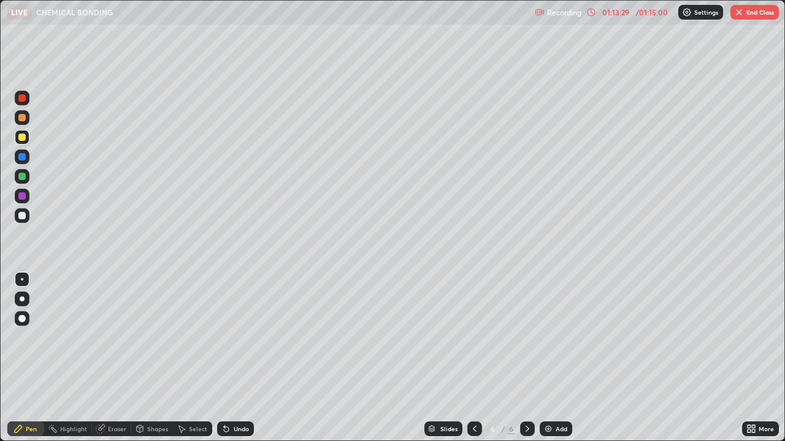
click at [750, 14] on button "End Class" at bounding box center [754, 12] width 48 height 15
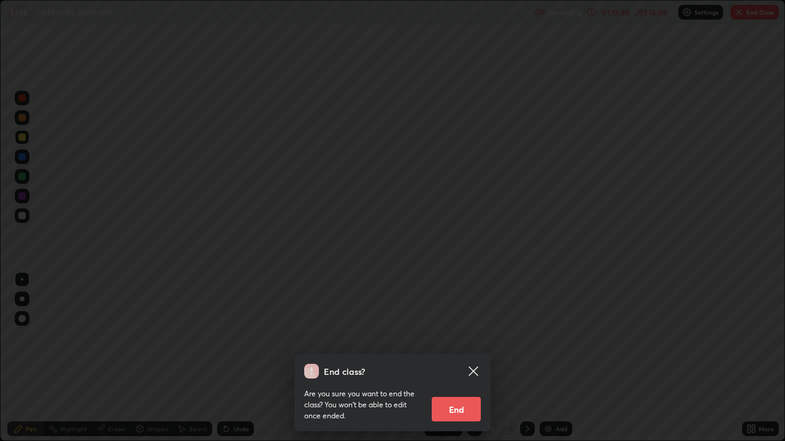
click at [457, 337] on button "End" at bounding box center [456, 409] width 49 height 25
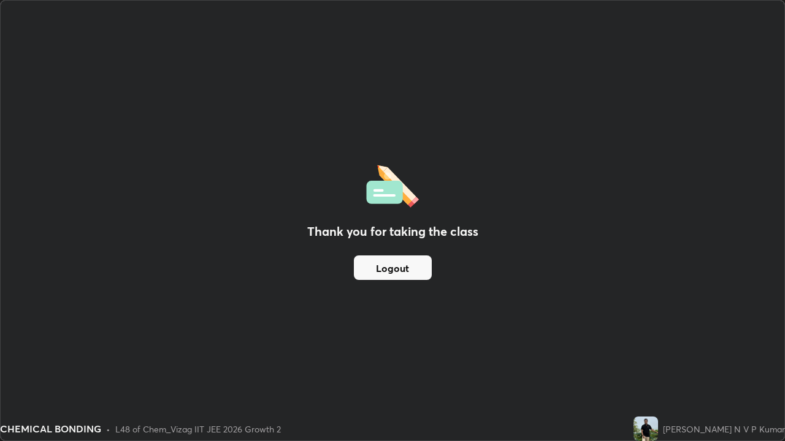
click at [403, 269] on button "Logout" at bounding box center [393, 268] width 78 height 25
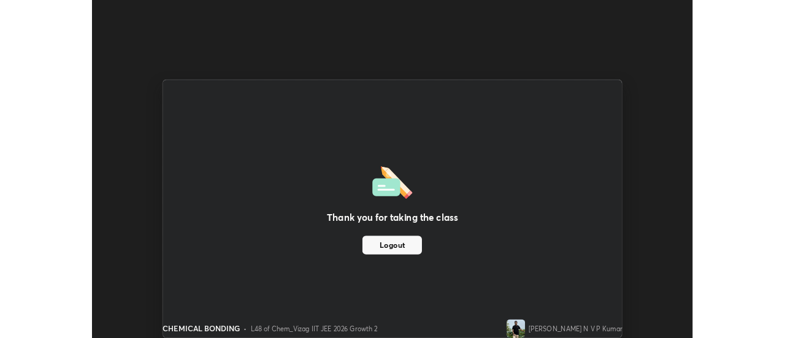
scroll to position [60971, 60524]
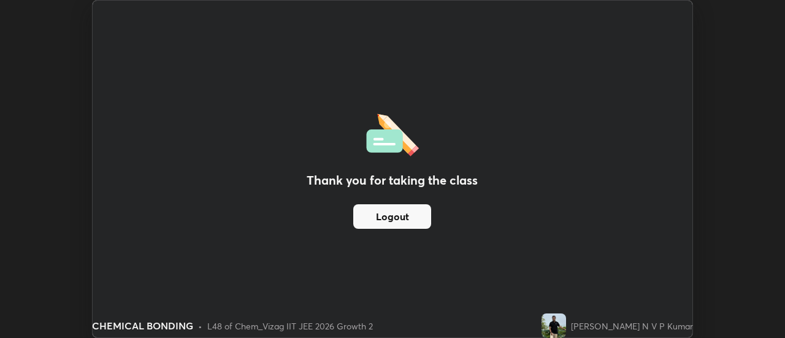
click at [566, 322] on img at bounding box center [553, 325] width 25 height 25
